Goal: Information Seeking & Learning: Learn about a topic

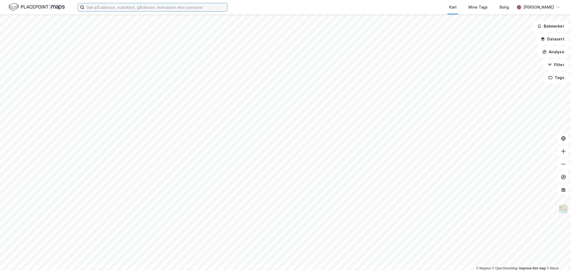
click at [124, 9] on input at bounding box center [155, 7] width 143 height 8
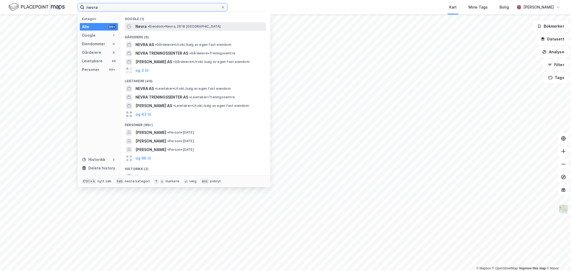
type input "nevra"
click at [151, 25] on span "• Eiendom • Nevra, 2618 [GEOGRAPHIC_DATA]" at bounding box center [184, 26] width 73 height 4
